Goal: Transaction & Acquisition: Obtain resource

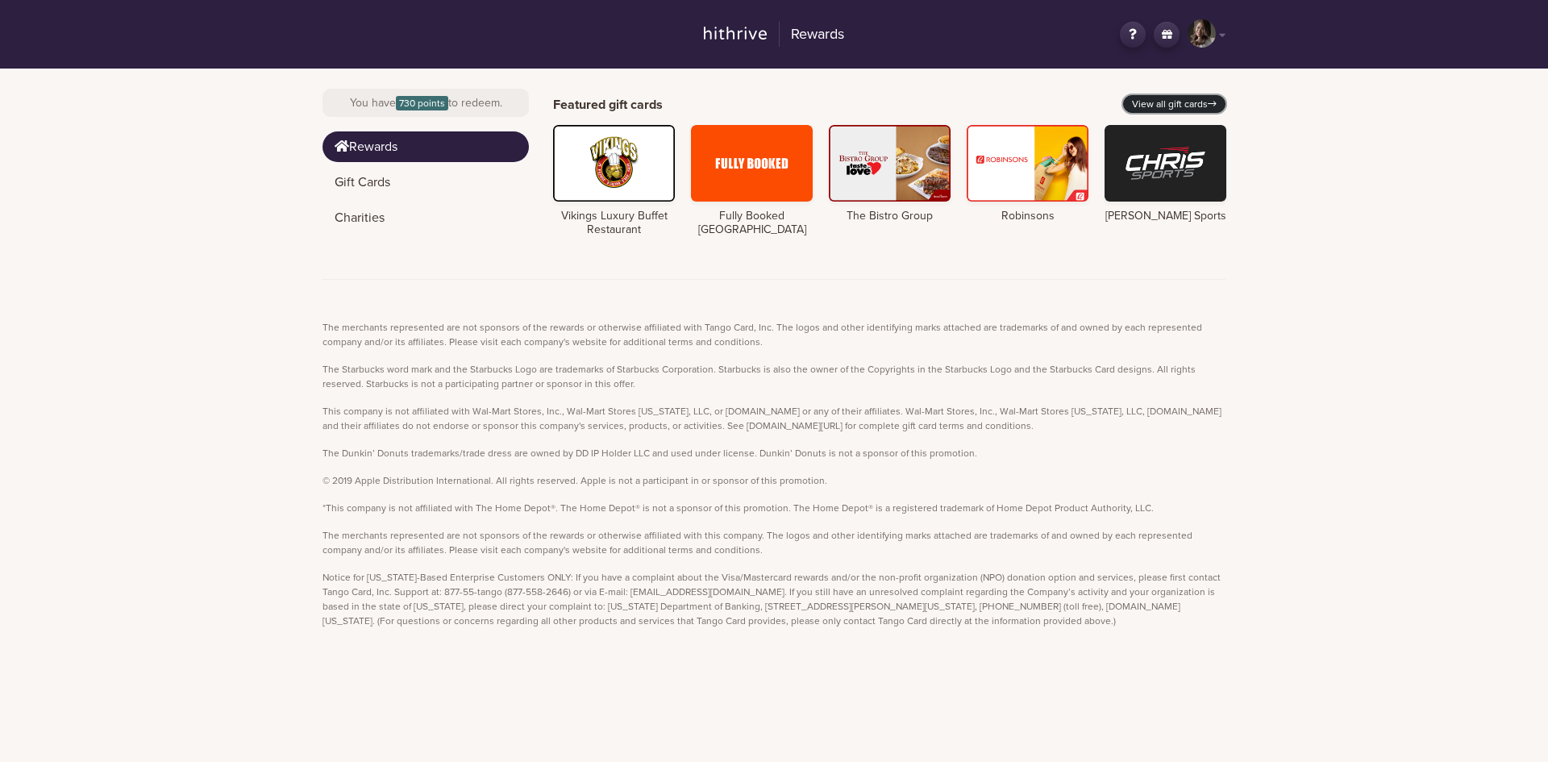
click at [1192, 98] on link "View all gift cards" at bounding box center [1174, 104] width 102 height 18
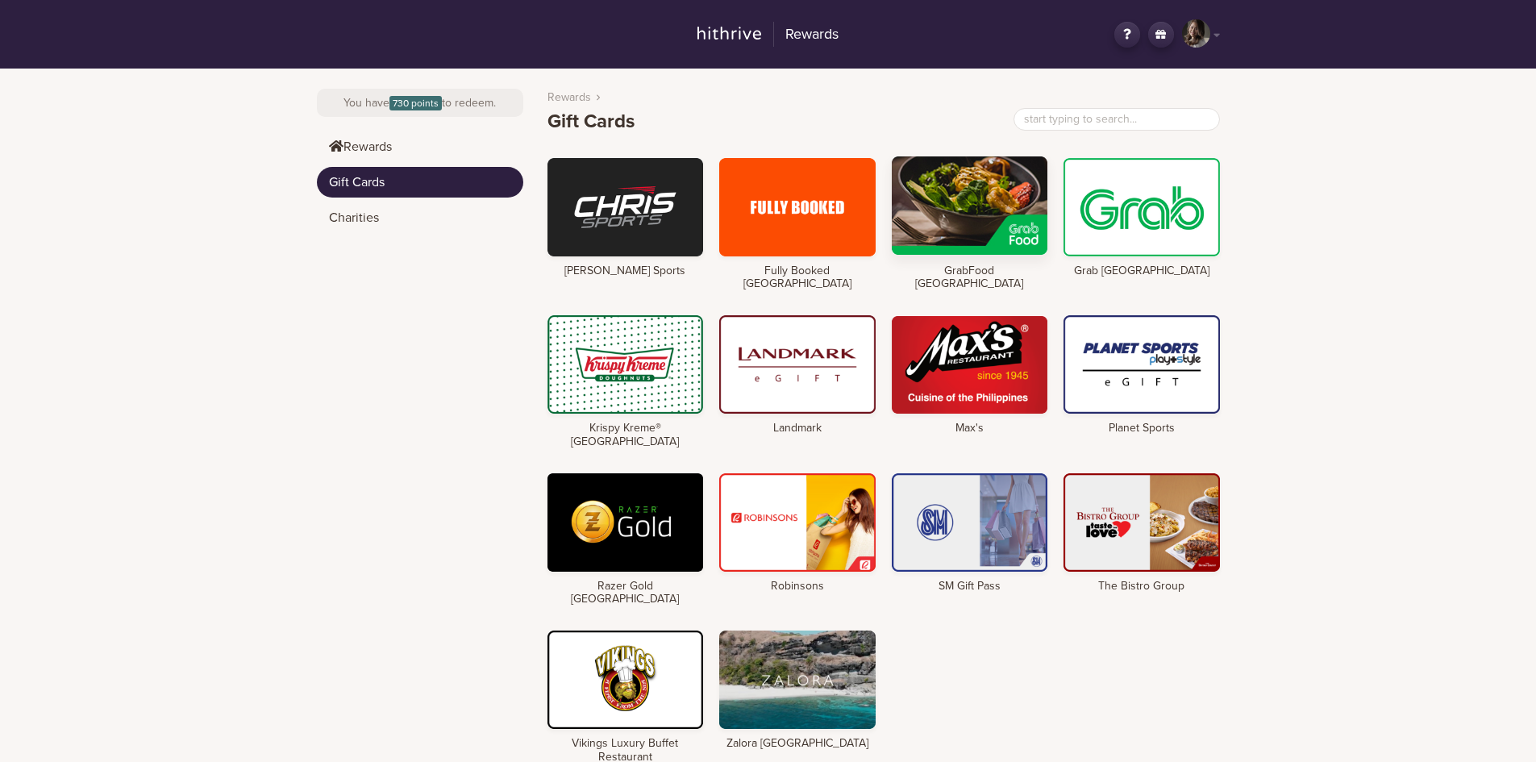
click at [991, 206] on div at bounding box center [970, 205] width 156 height 98
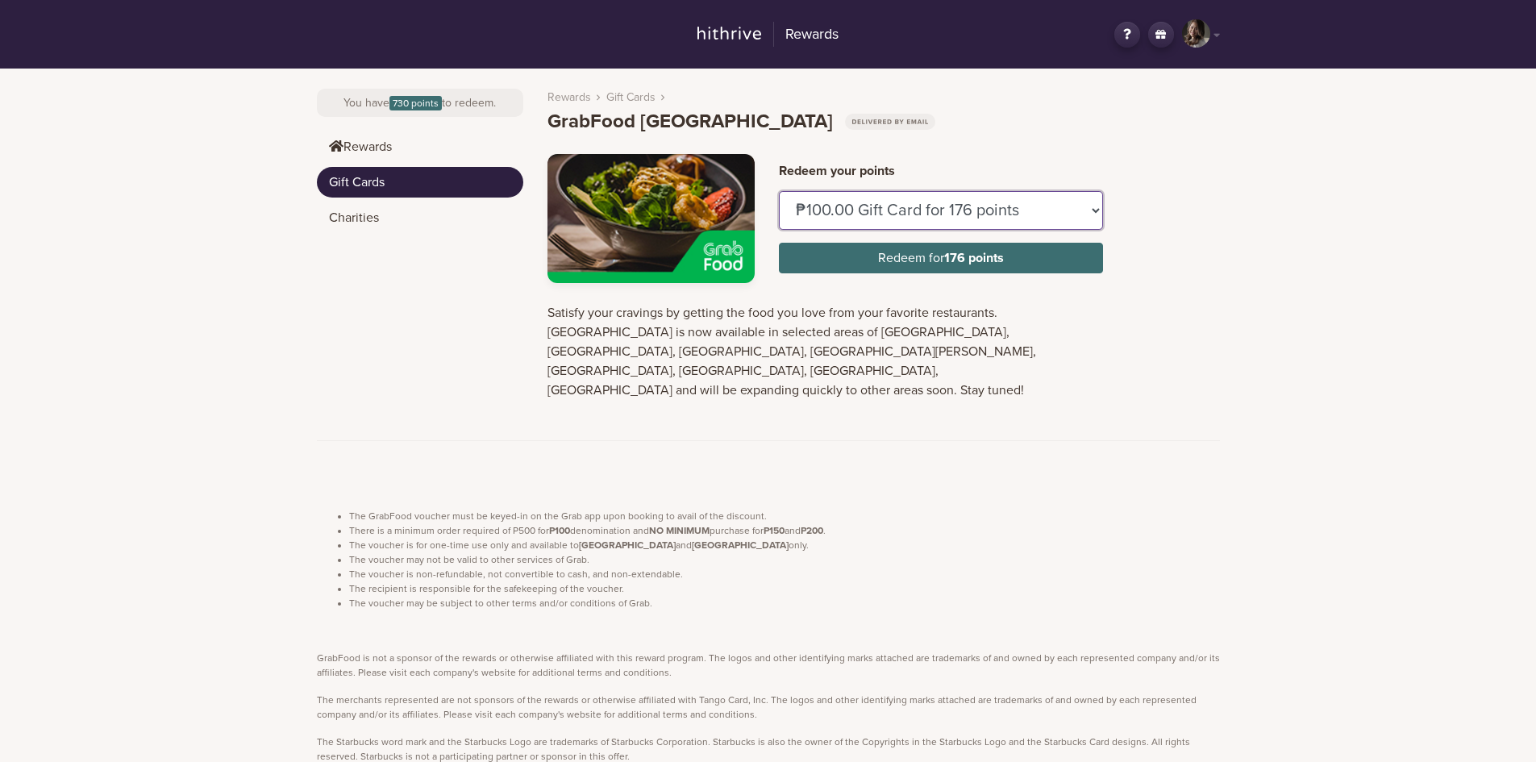
click at [1017, 218] on select "₱100.00 Gift Card for 176 points ₱150.00 Gift Card for 264 points" at bounding box center [941, 210] width 324 height 39
select select "U884437"
click at [779, 191] on select "₱100.00 Gift Card for 176 points ₱150.00 Gift Card for 264 points" at bounding box center [941, 210] width 324 height 39
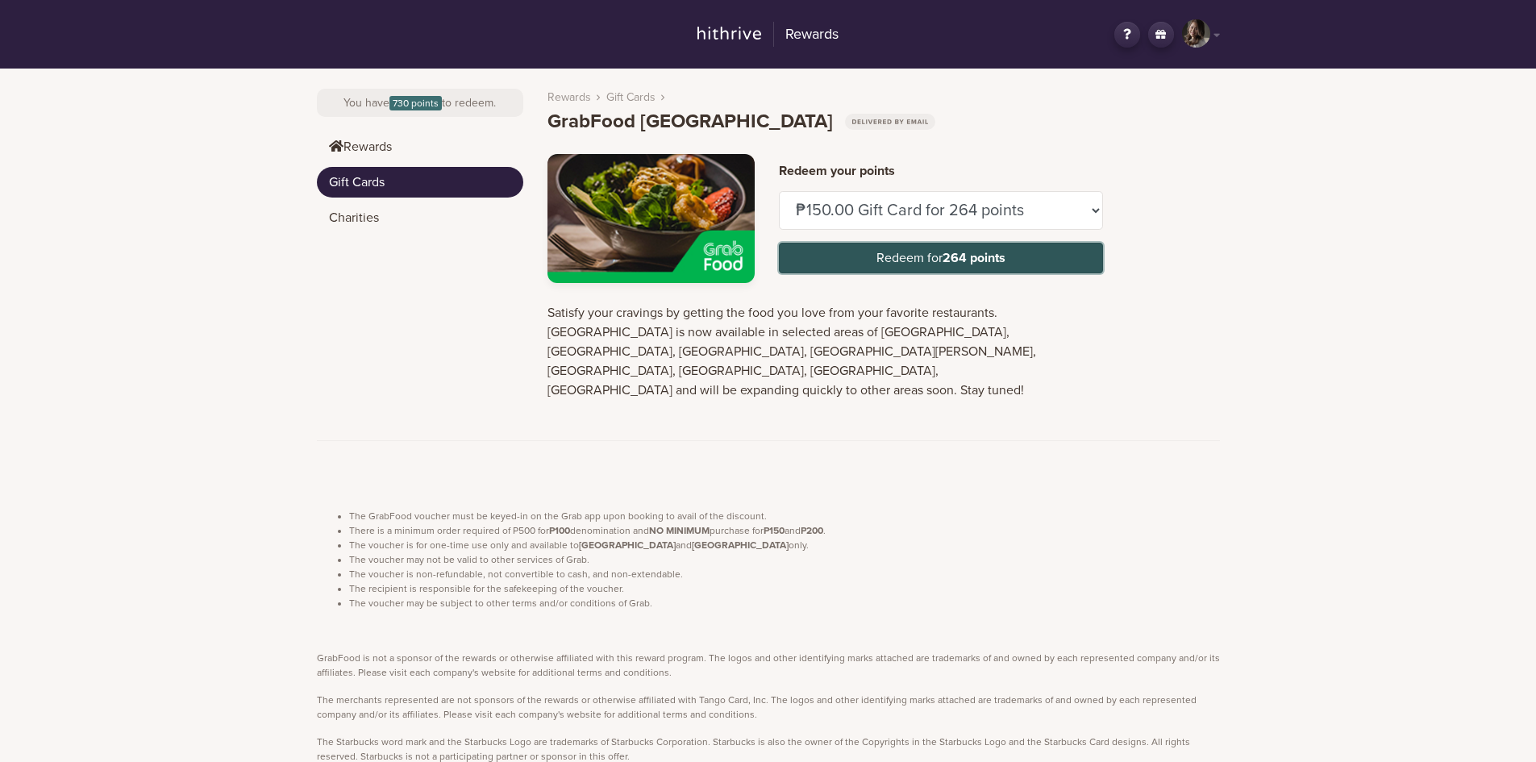
click at [938, 264] on button "Redeem for 264 points" at bounding box center [941, 258] width 324 height 31
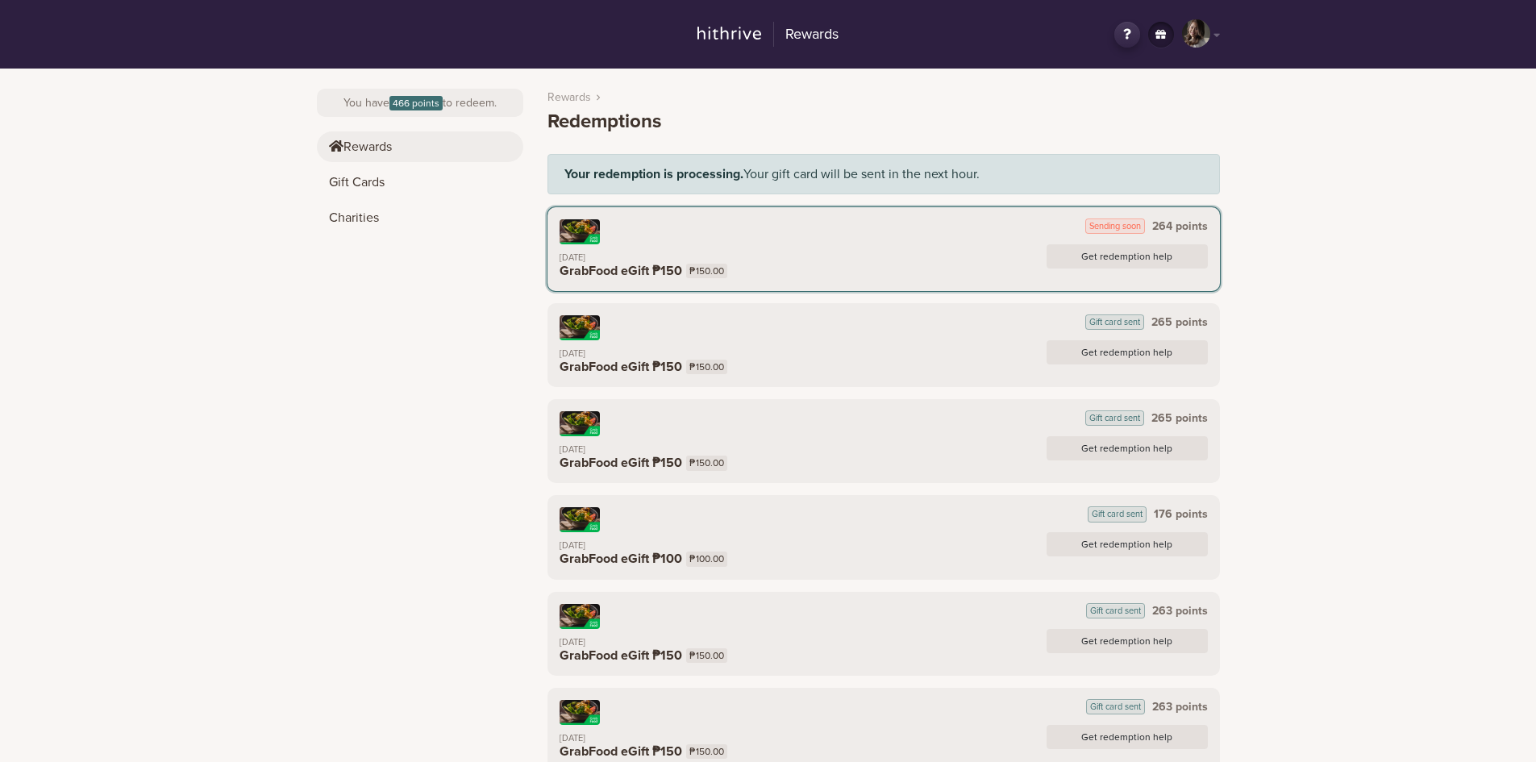
click at [385, 148] on link "Rewards" at bounding box center [420, 146] width 206 height 31
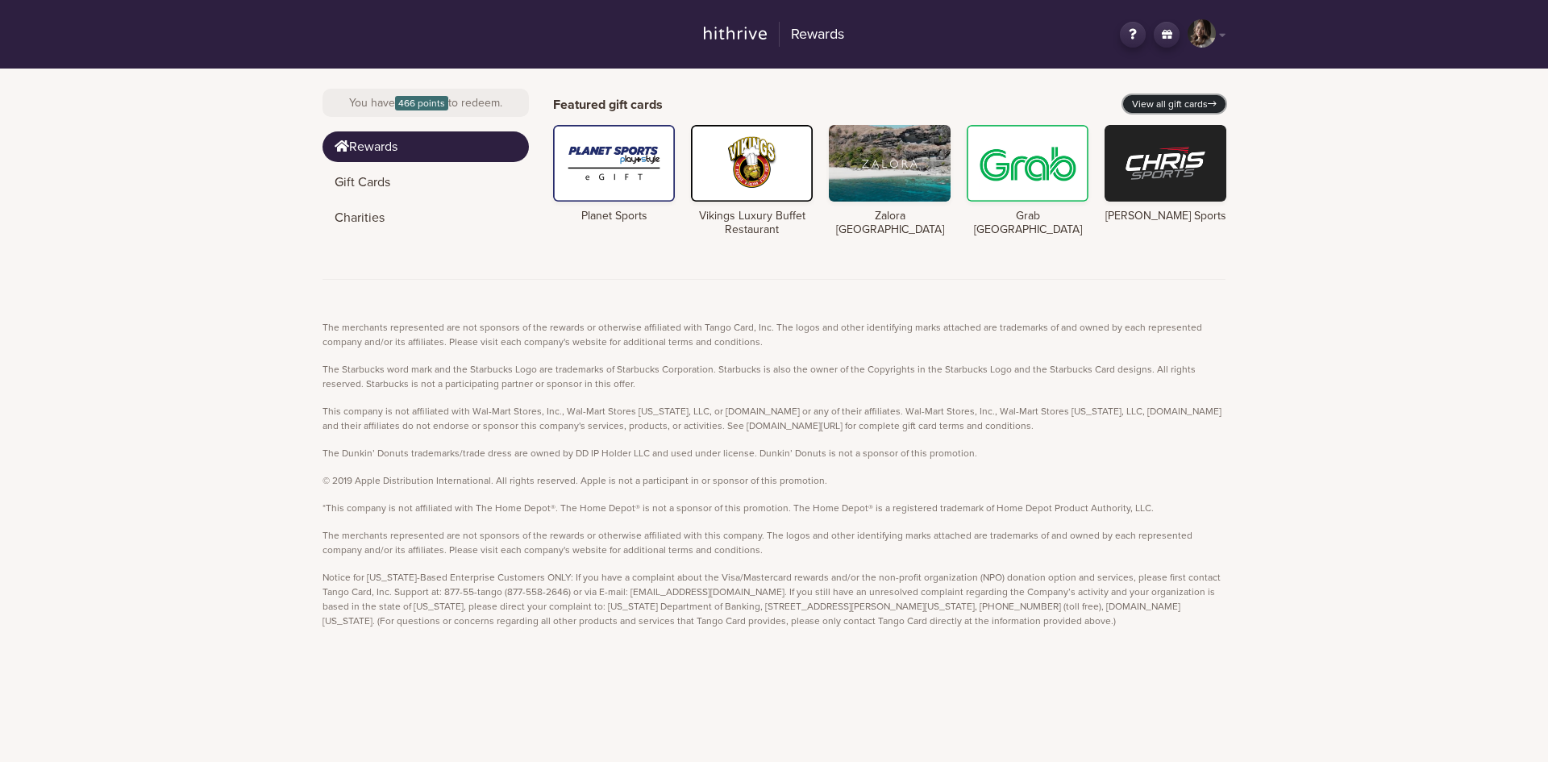
click at [1162, 100] on link "View all gift cards" at bounding box center [1174, 104] width 102 height 18
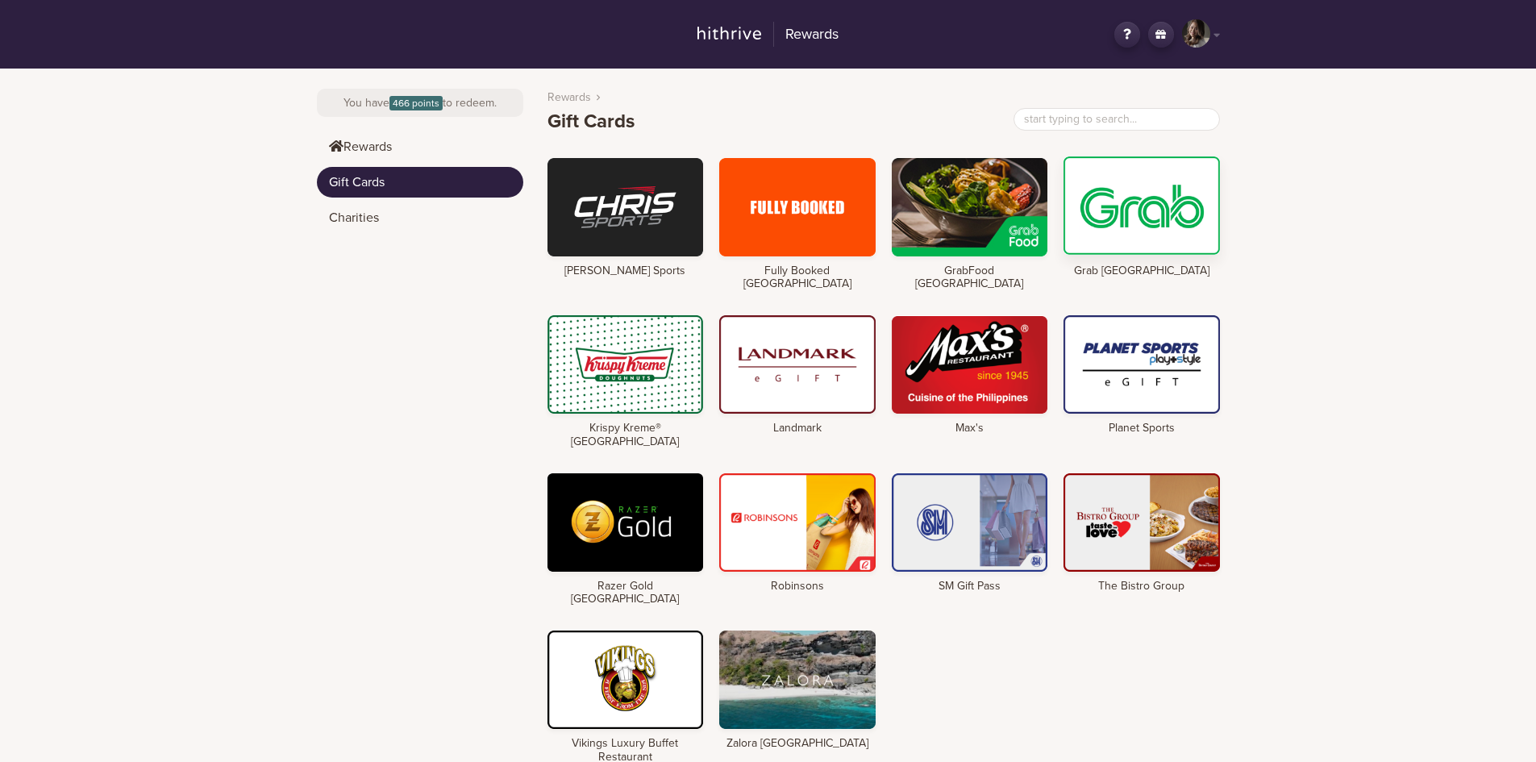
click at [1125, 226] on div at bounding box center [1141, 205] width 156 height 98
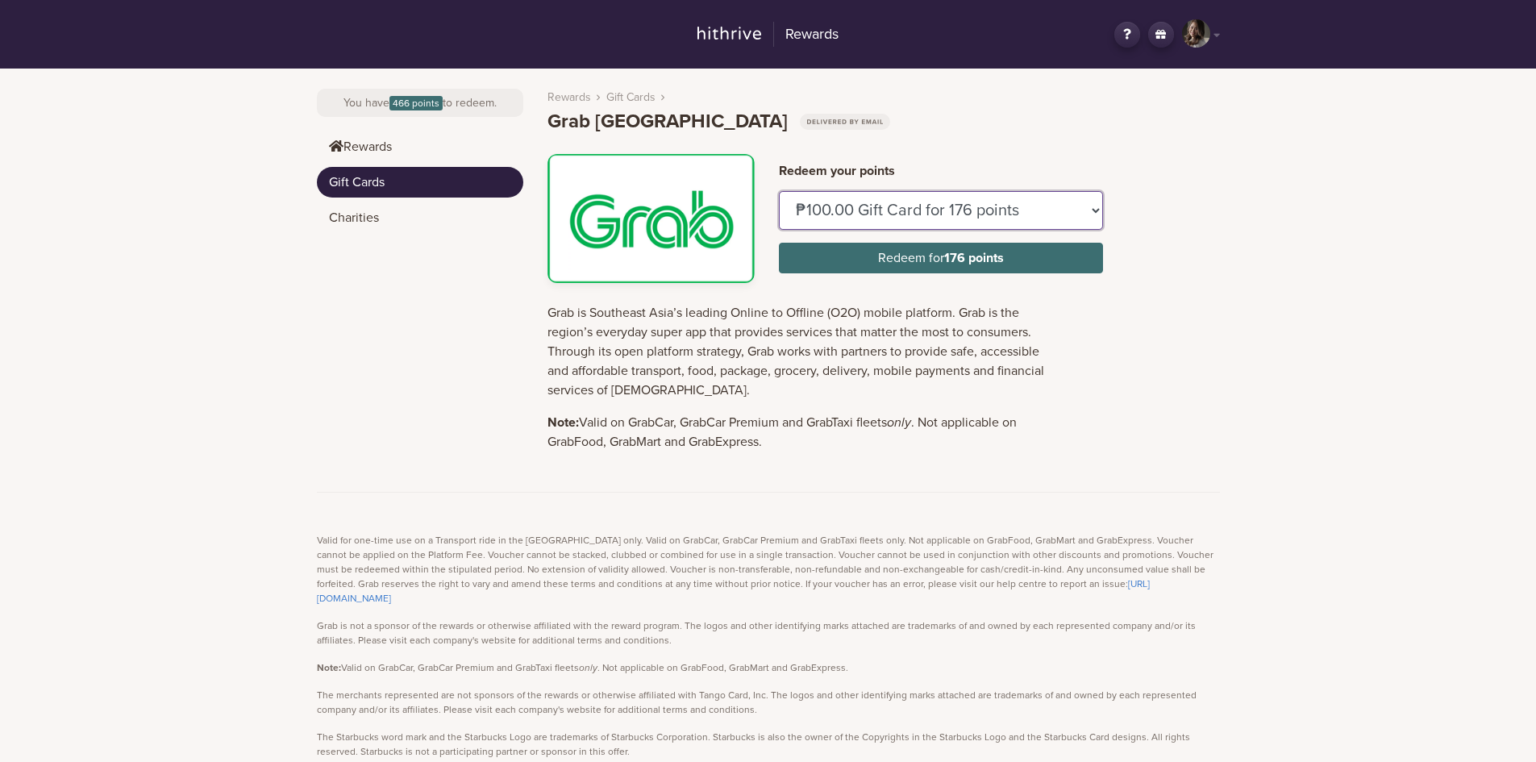
click at [945, 214] on select "₱100.00 Gift Card for 176 points ₱150.00 Gift Card for 264 points ₱200.00 Gift …" at bounding box center [941, 210] width 324 height 39
click at [779, 191] on select "₱100.00 Gift Card for 176 points ₱150.00 Gift Card for 264 points ₱200.00 Gift …" at bounding box center [941, 210] width 324 height 39
click at [968, 218] on select "₱100.00 Gift Card for 176 points ₱150.00 Gift Card for 264 points ₱200.00 Gift …" at bounding box center [941, 210] width 324 height 39
select select "U238019"
click at [779, 191] on select "₱100.00 Gift Card for 176 points ₱150.00 Gift Card for 264 points ₱200.00 Gift …" at bounding box center [941, 210] width 324 height 39
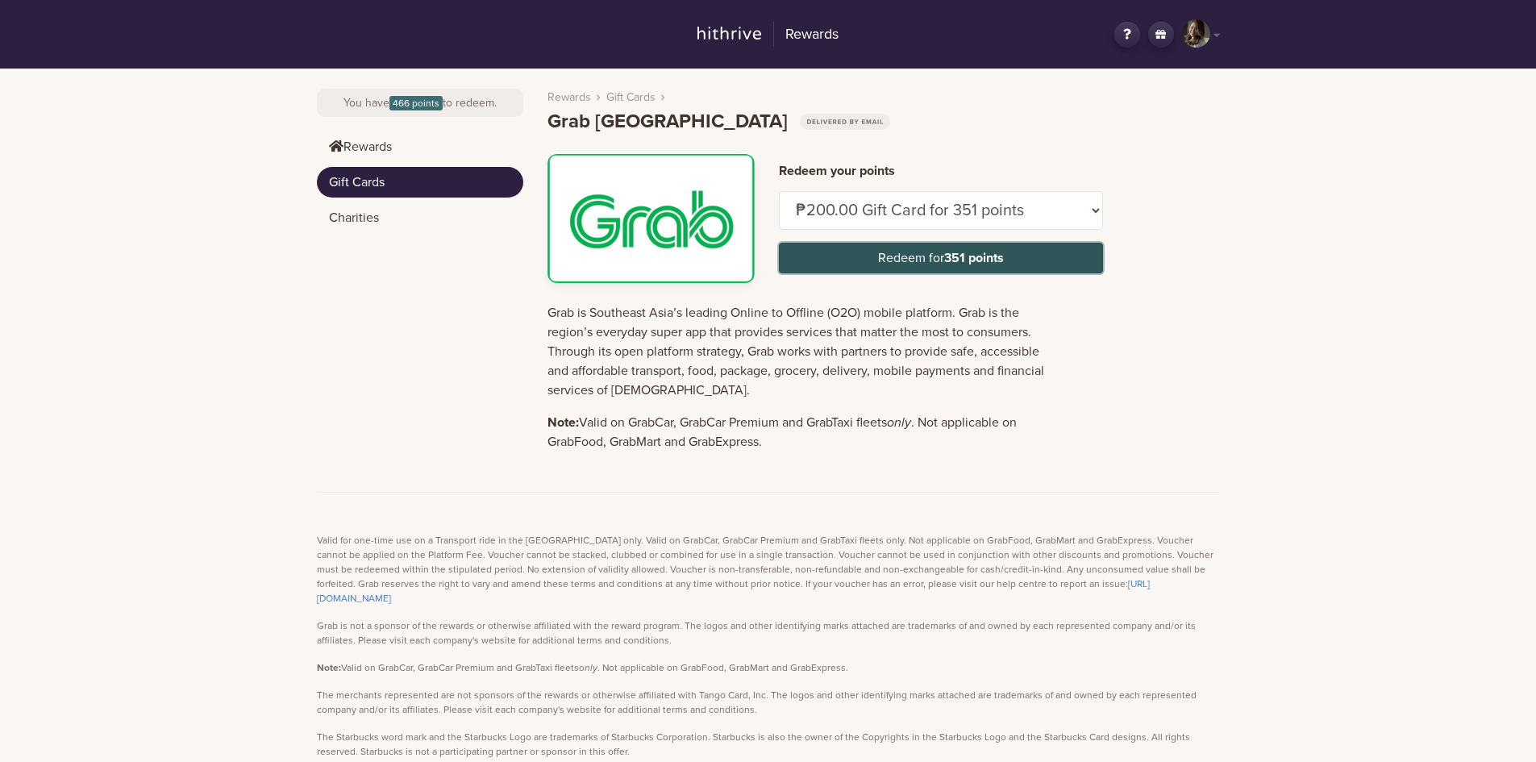
click at [917, 248] on button "Redeem for 351 points" at bounding box center [941, 258] width 324 height 31
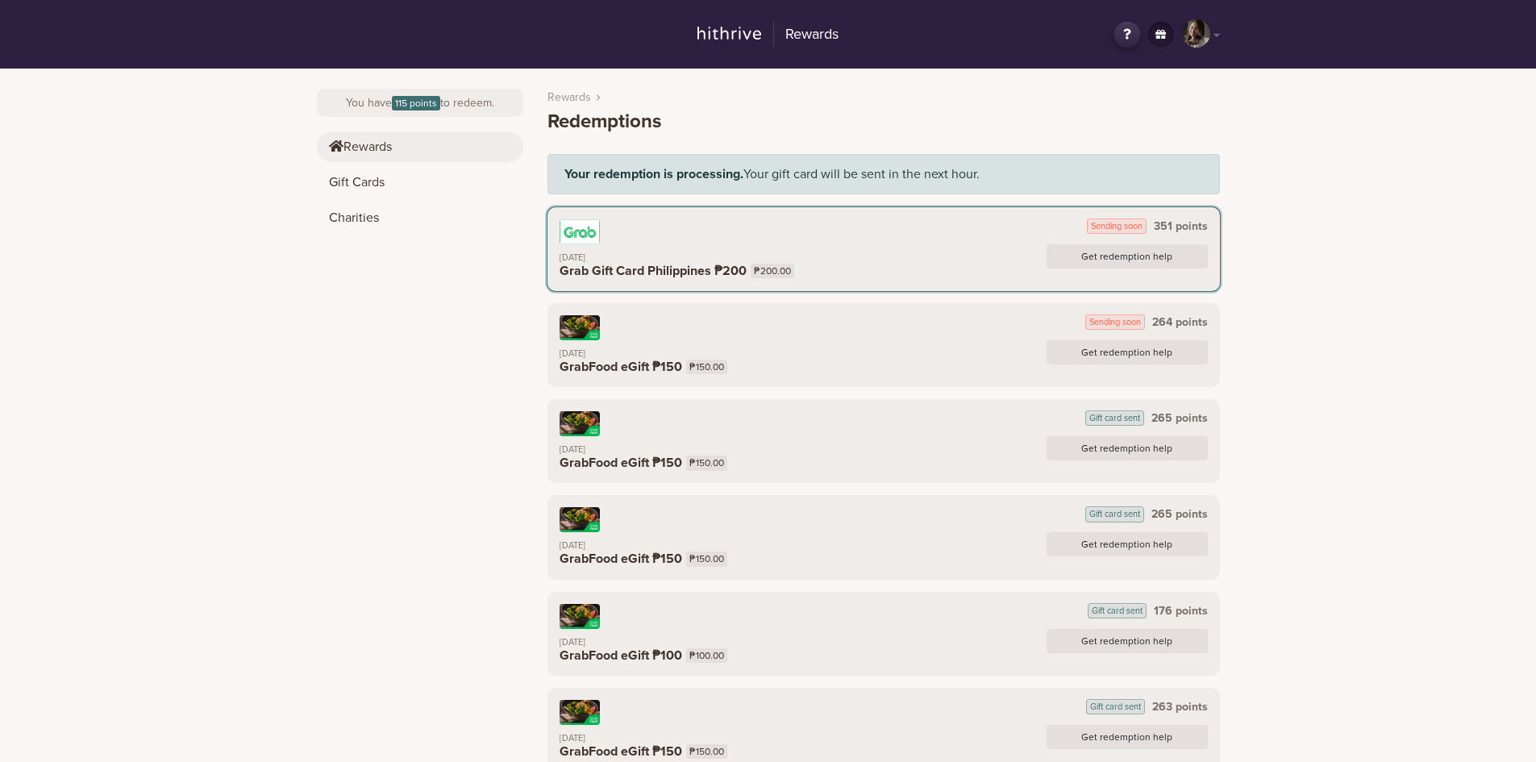
click at [363, 147] on link "Rewards" at bounding box center [420, 146] width 206 height 31
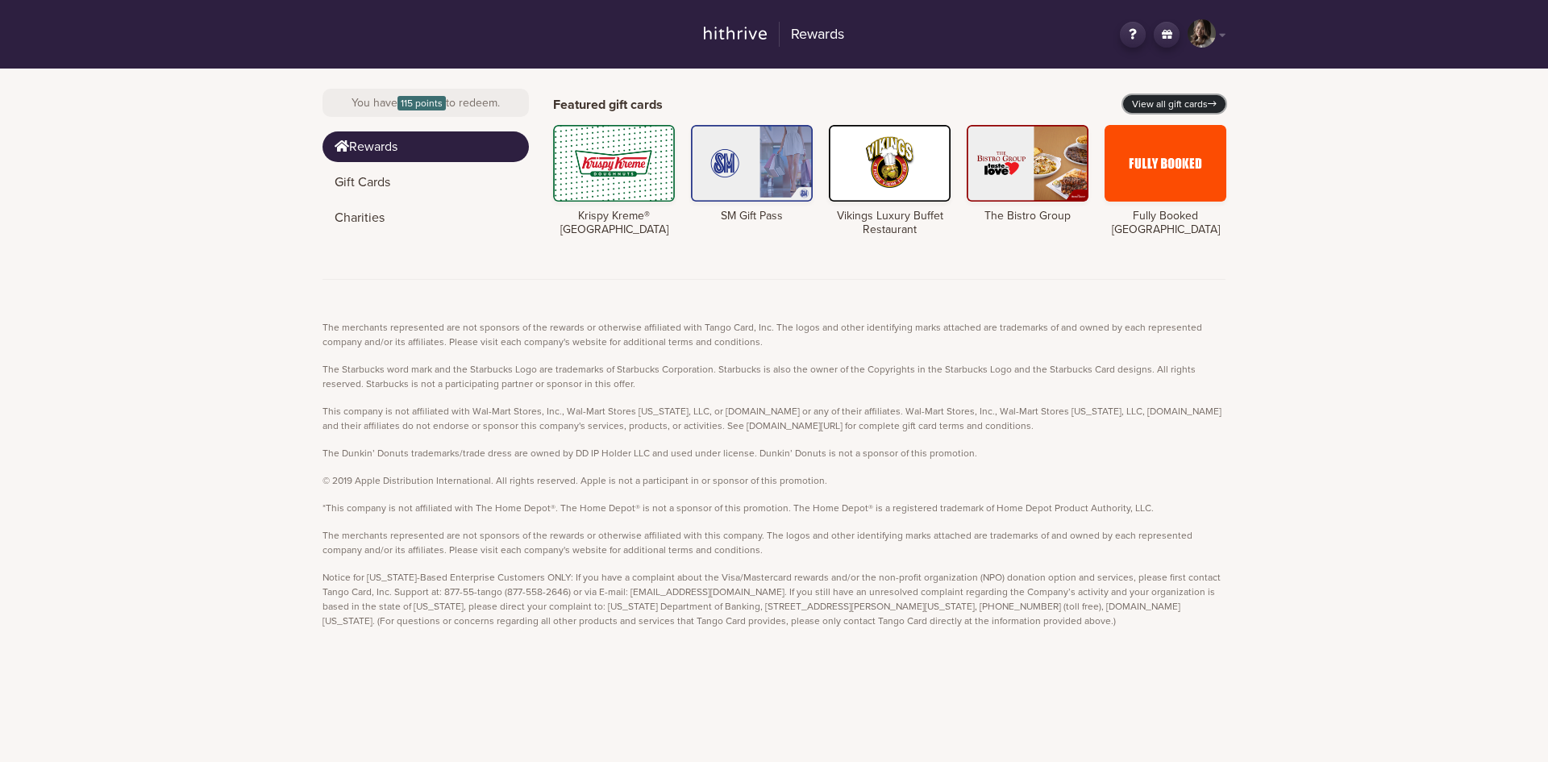
click at [1179, 104] on link "View all gift cards" at bounding box center [1174, 104] width 102 height 18
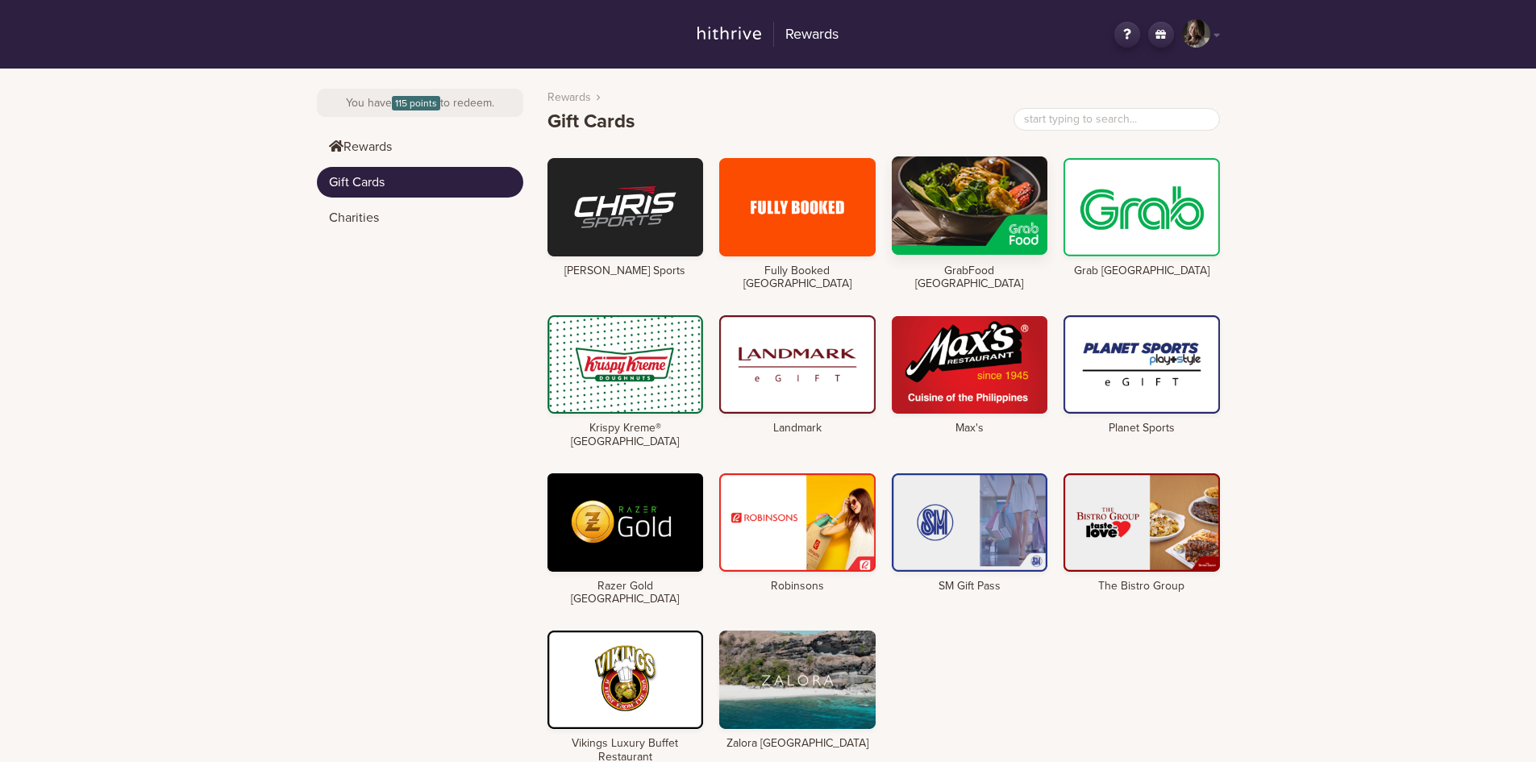
click at [941, 208] on div at bounding box center [970, 205] width 156 height 98
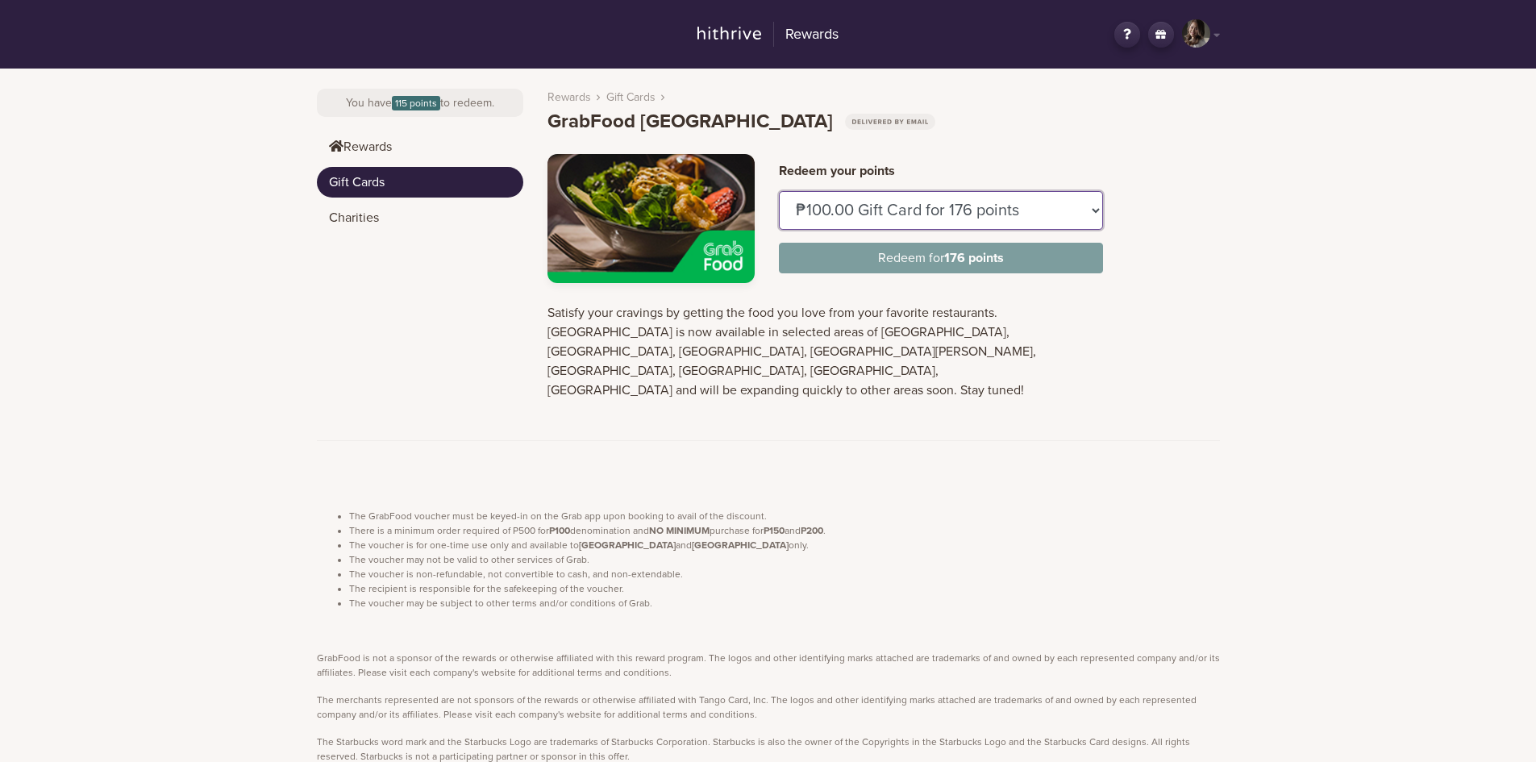
click at [952, 210] on select "₱100.00 Gift Card for 176 points ₱150.00 Gift Card for 264 points" at bounding box center [941, 210] width 324 height 39
click at [1280, 210] on div "Rewards PM Hey, [PERSON_NAME] Logout Change country You have 115 points to rede…" at bounding box center [768, 527] width 1536 height 1054
